Goal: Check status: Check status

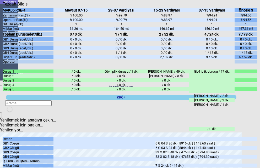
click at [3, 7] on icon "Kapat" at bounding box center [3, 7] width 0 height 0
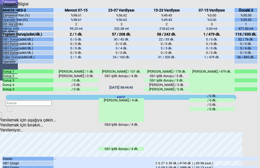
click at [3, 7] on icon "Kapat" at bounding box center [3, 7] width 0 height 0
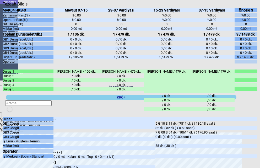
click at [253, 7] on div "Kapat" at bounding box center [130, 7] width 254 height 0
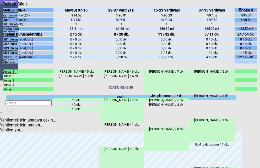
click at [3, 7] on icon "Kapat" at bounding box center [3, 7] width 0 height 0
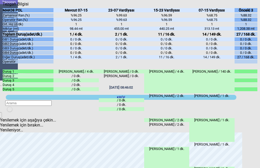
click at [3, 7] on icon "Kapat" at bounding box center [3, 7] width 0 height 0
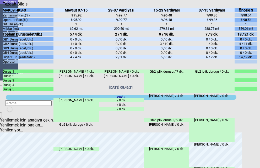
click at [255, 7] on div "Kapat" at bounding box center [130, 7] width 254 height 0
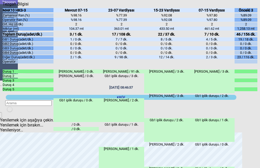
click at [3, 7] on icon "Kapat" at bounding box center [3, 7] width 0 height 0
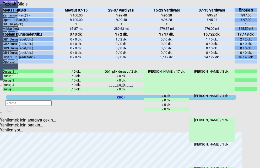
click at [3, 7] on icon "Kapat" at bounding box center [3, 7] width 0 height 0
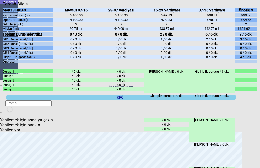
click at [3, 7] on icon "Kapat" at bounding box center [3, 7] width 0 height 0
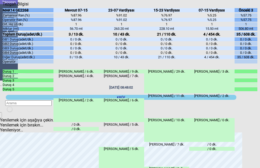
click at [3, 7] on icon "Kapat" at bounding box center [3, 7] width 0 height 0
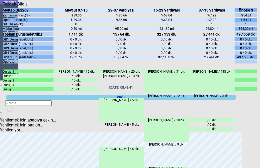
click at [3, 7] on icon "Kapat" at bounding box center [3, 7] width 0 height 0
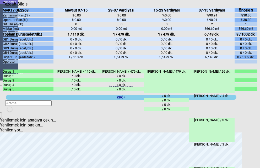
click at [3, 7] on icon "Kapat" at bounding box center [3, 7] width 0 height 0
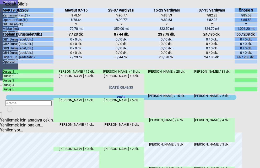
click at [3, 7] on icon "Kapat" at bounding box center [3, 7] width 0 height 0
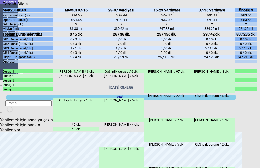
click at [3, 7] on icon "Kapat" at bounding box center [3, 7] width 0 height 0
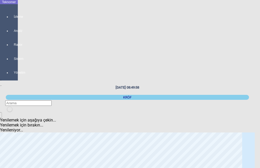
scroll to position [26, 0]
